Goal: Task Accomplishment & Management: Use online tool/utility

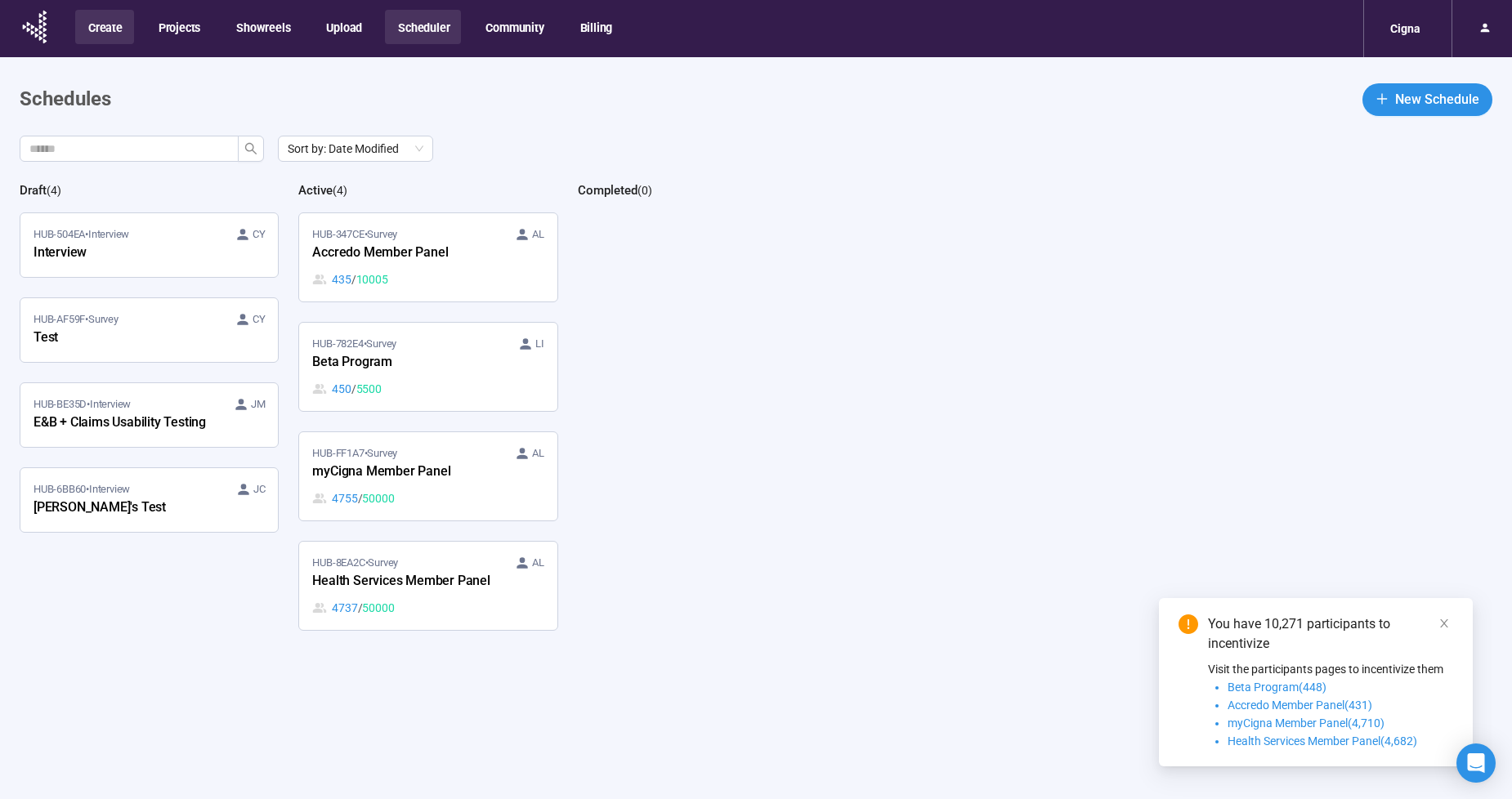
click at [95, 38] on button "Create" at bounding box center [104, 26] width 59 height 34
click at [1408, 109] on span "New Schedule" at bounding box center [1437, 99] width 85 height 20
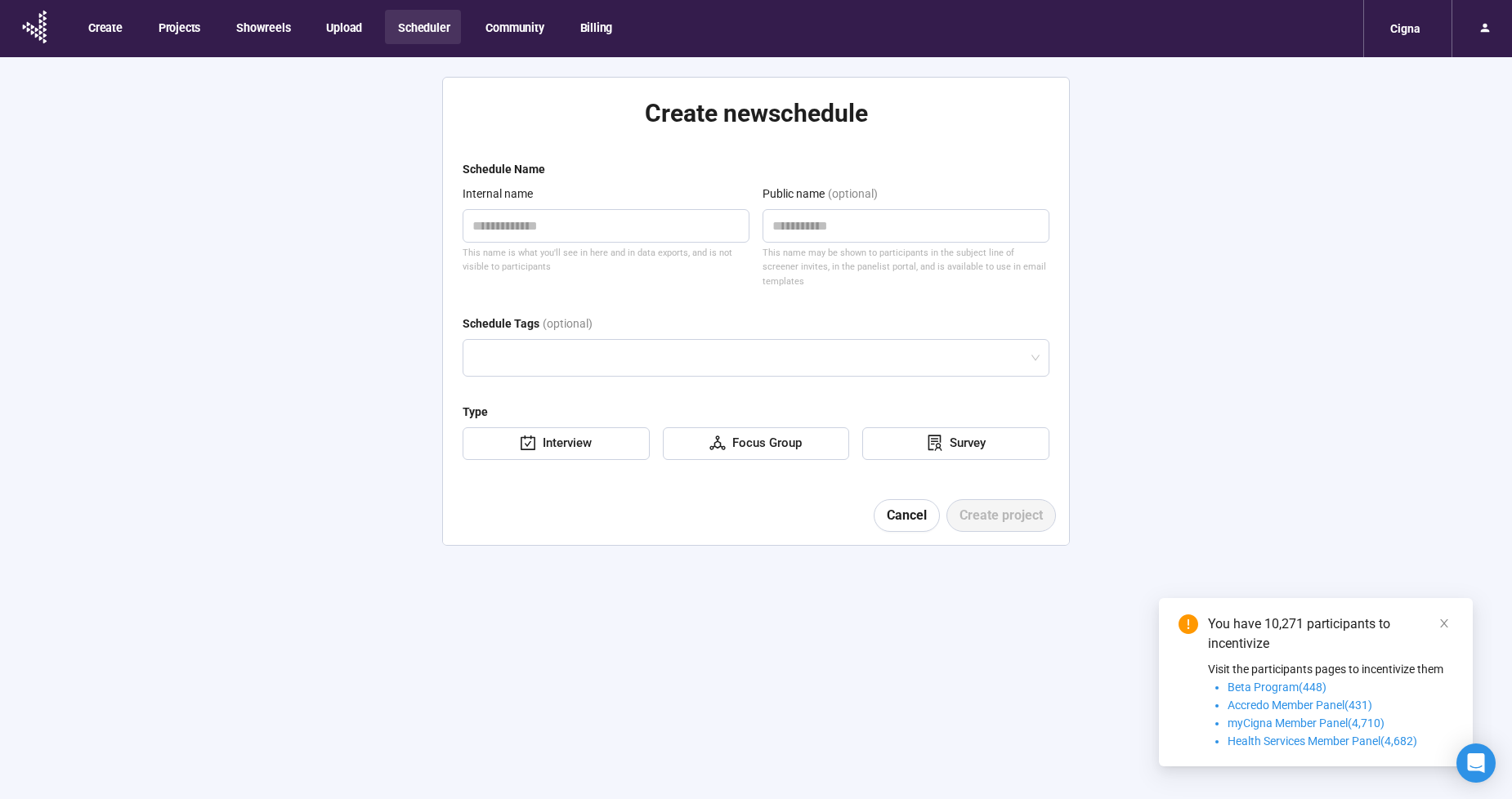
type textarea "**********"
click at [900, 505] on span "Cancel" at bounding box center [907, 516] width 40 height 20
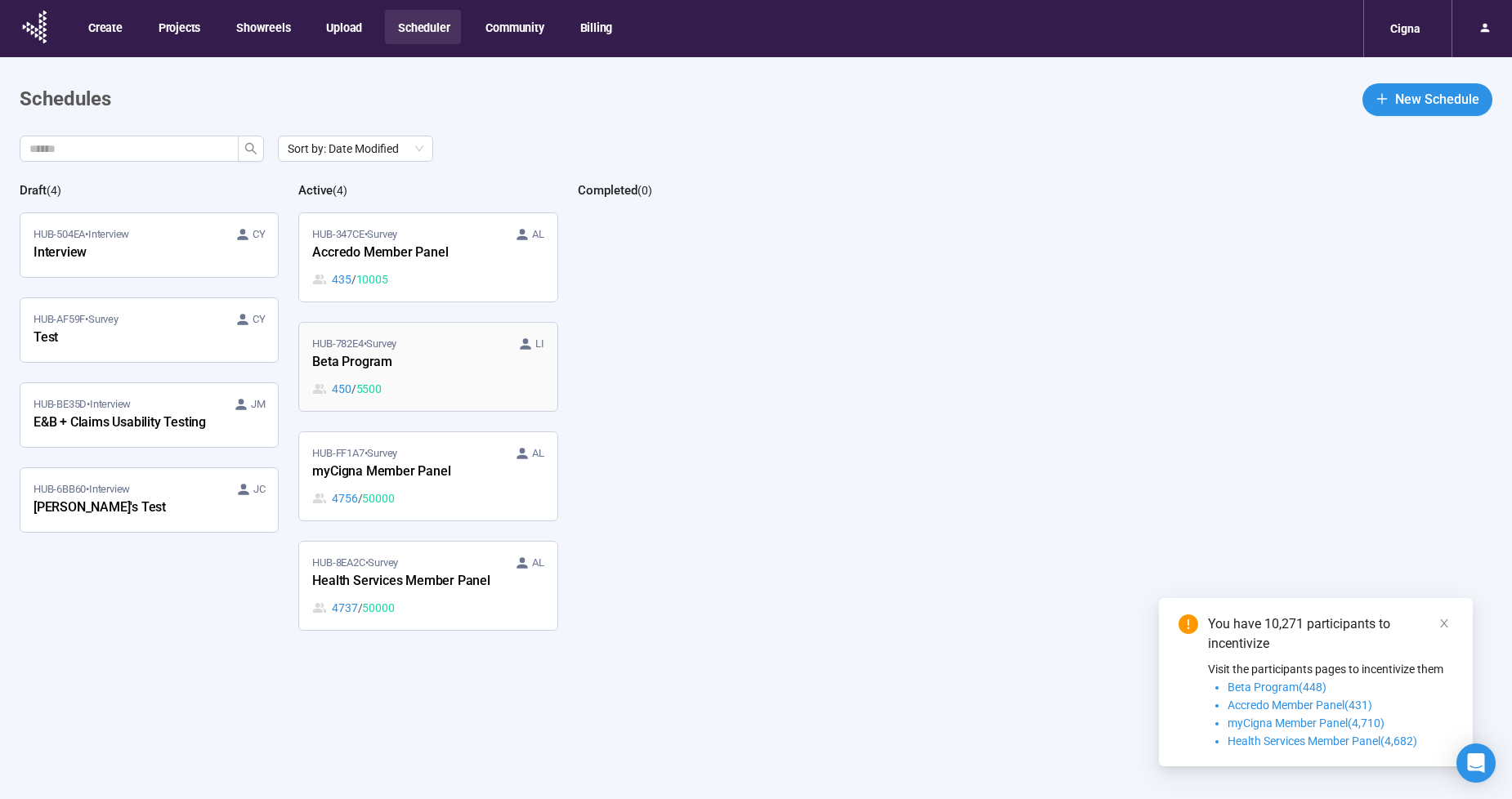
click at [419, 344] on div "HUB-782E4 • Survey LI" at bounding box center [428, 343] width 231 height 16
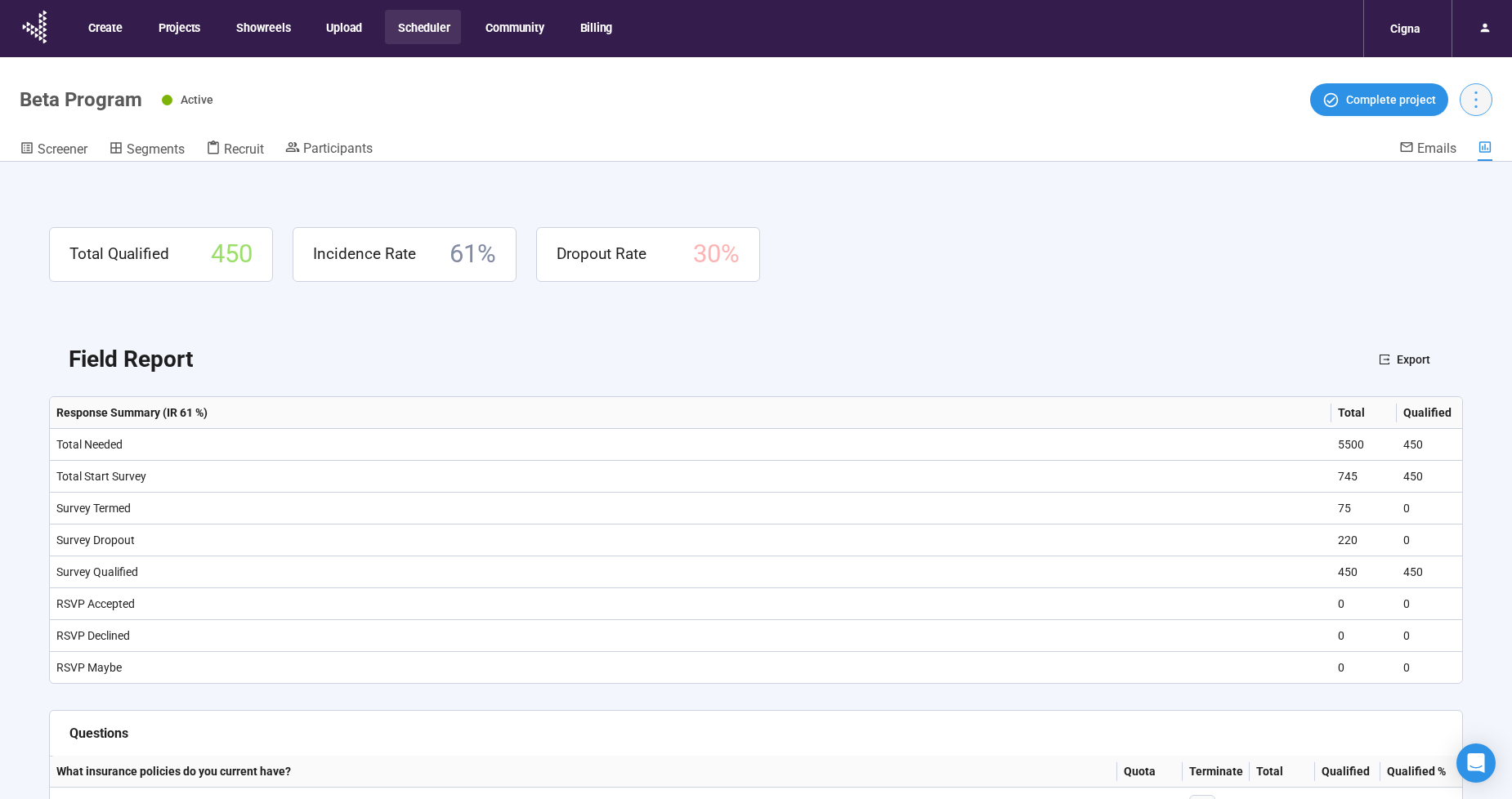
click at [1466, 91] on icon "more" at bounding box center [1475, 99] width 22 height 22
click at [121, 36] on button "Create" at bounding box center [104, 26] width 59 height 34
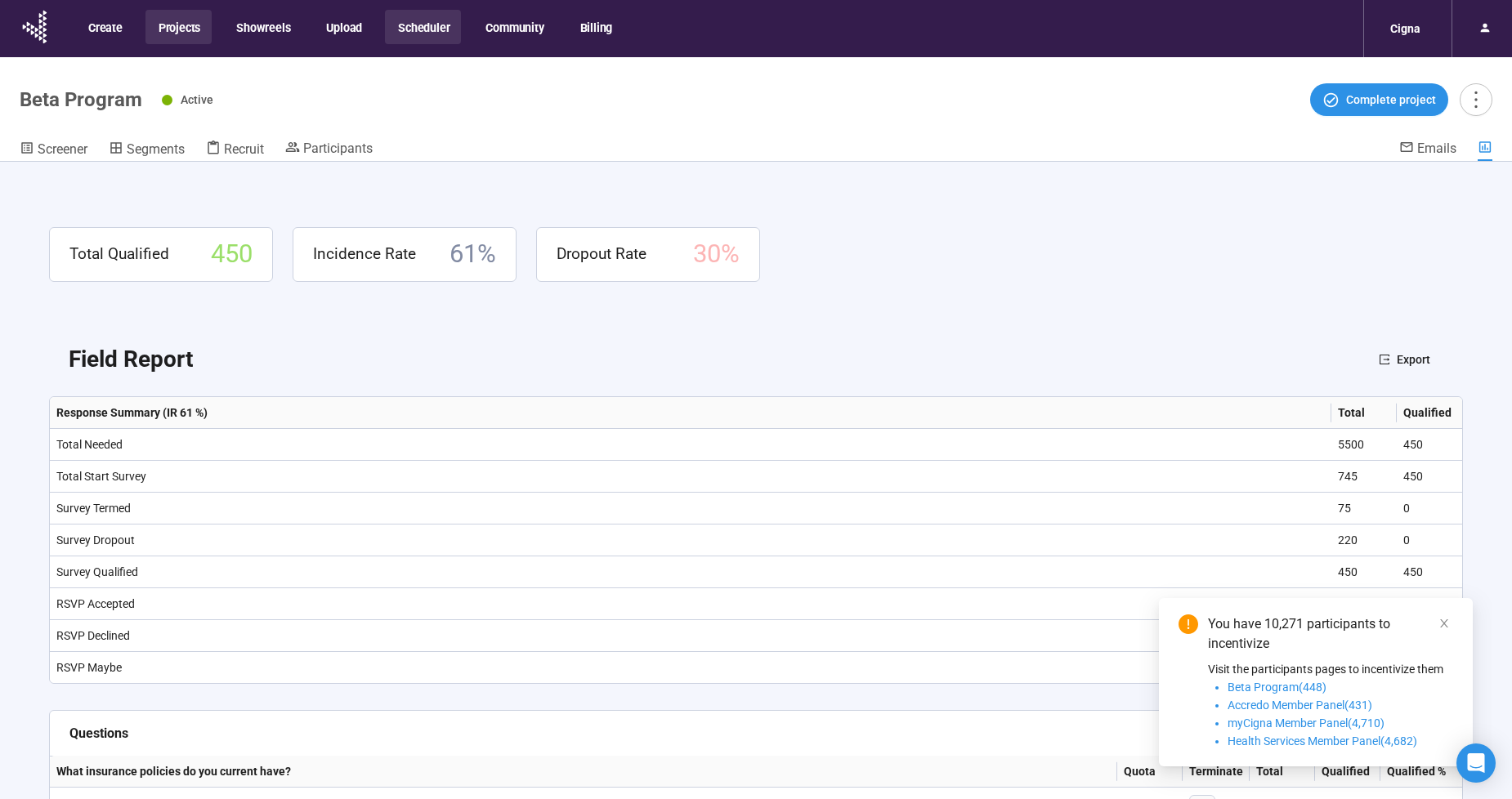
click at [182, 29] on button "Projects" at bounding box center [178, 26] width 67 height 34
